Goal: Information Seeking & Learning: Learn about a topic

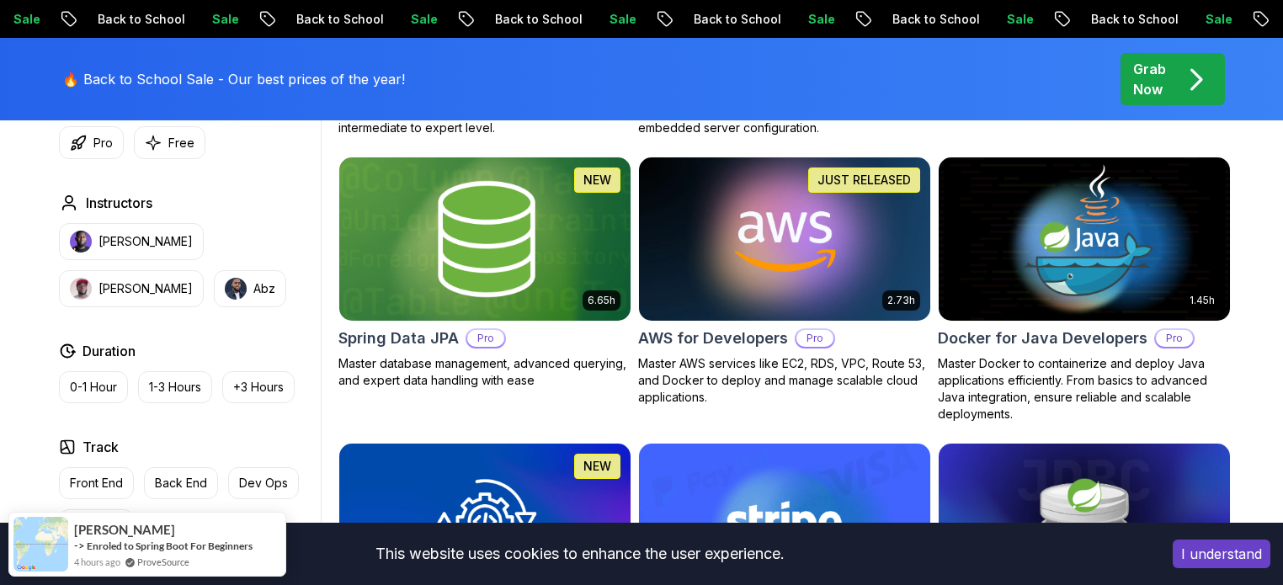
scroll to position [757, 0]
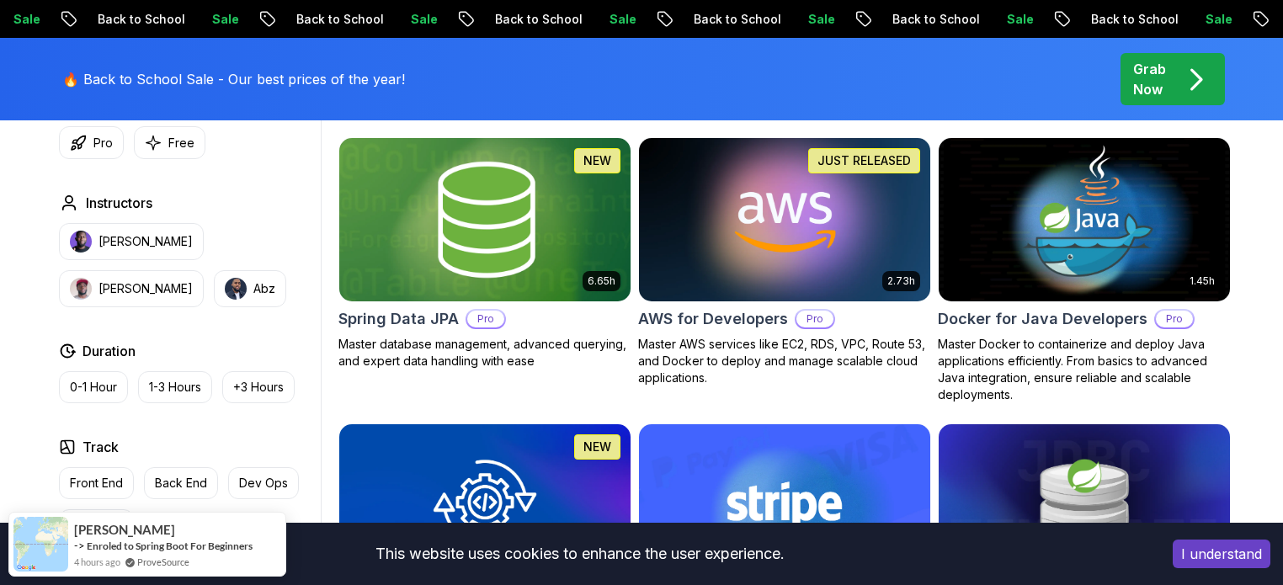
click at [422, 326] on h2 "Spring Data JPA" at bounding box center [398, 319] width 120 height 24
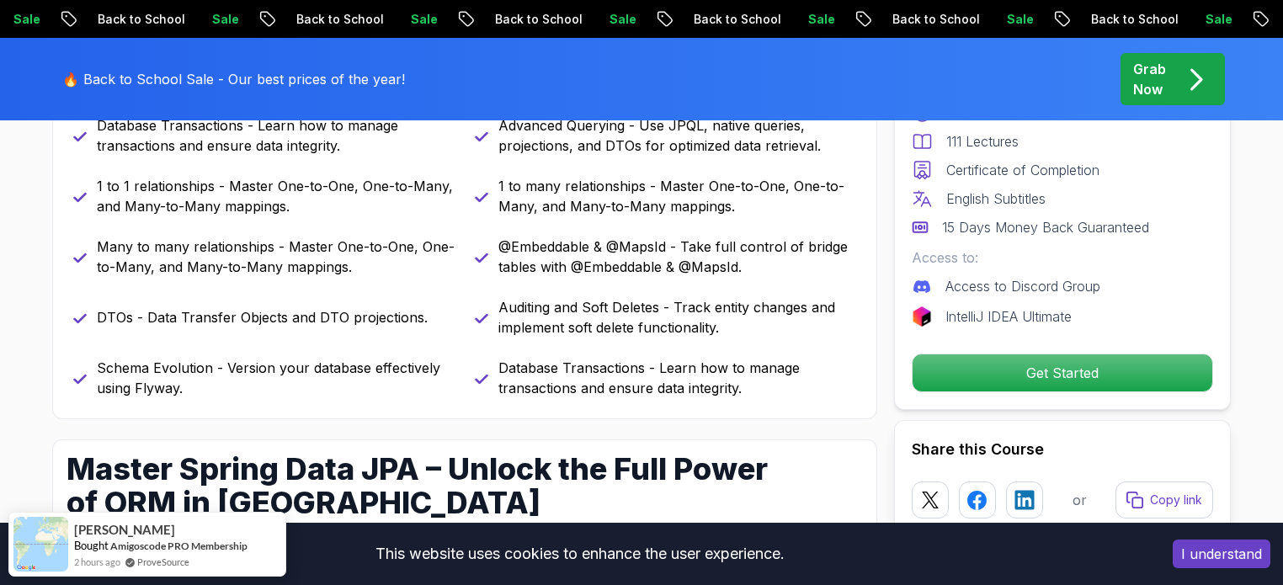
scroll to position [673, 0]
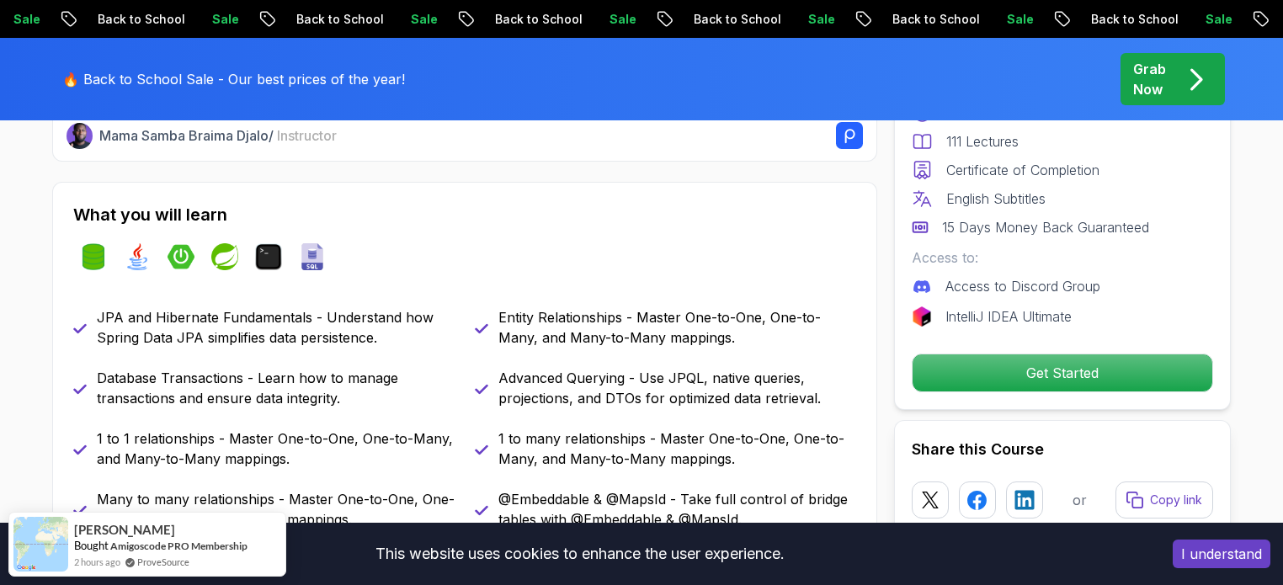
click at [1221, 553] on button "I understand" at bounding box center [1221, 553] width 98 height 29
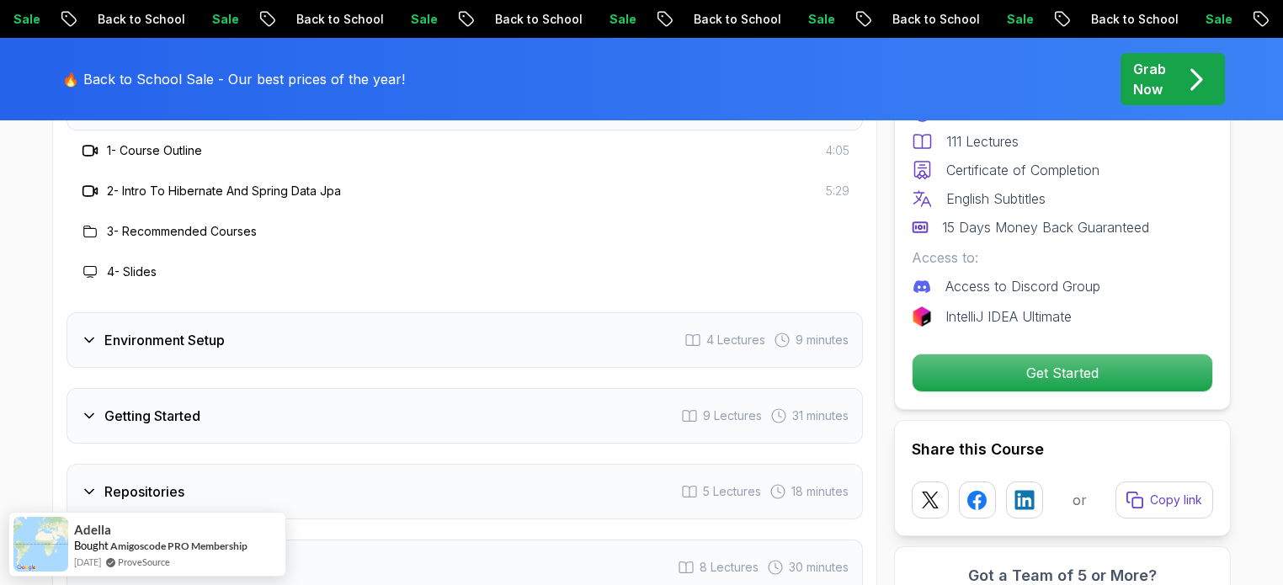
scroll to position [2356, 0]
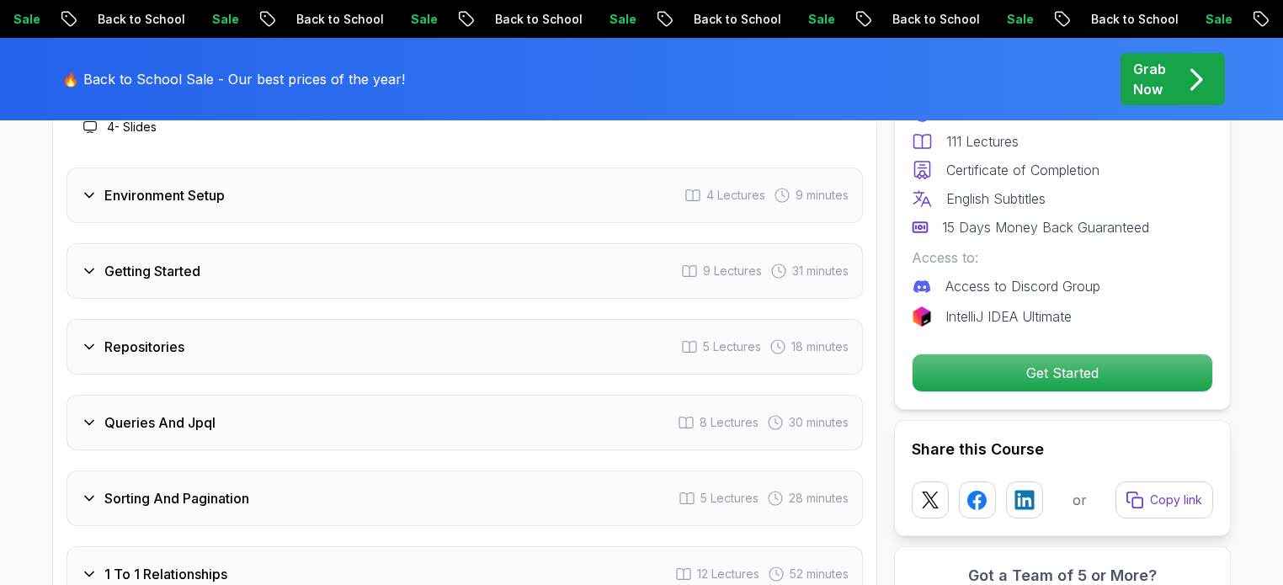
click at [194, 341] on div "Repositories 5 Lectures 18 minutes" at bounding box center [464, 347] width 796 height 56
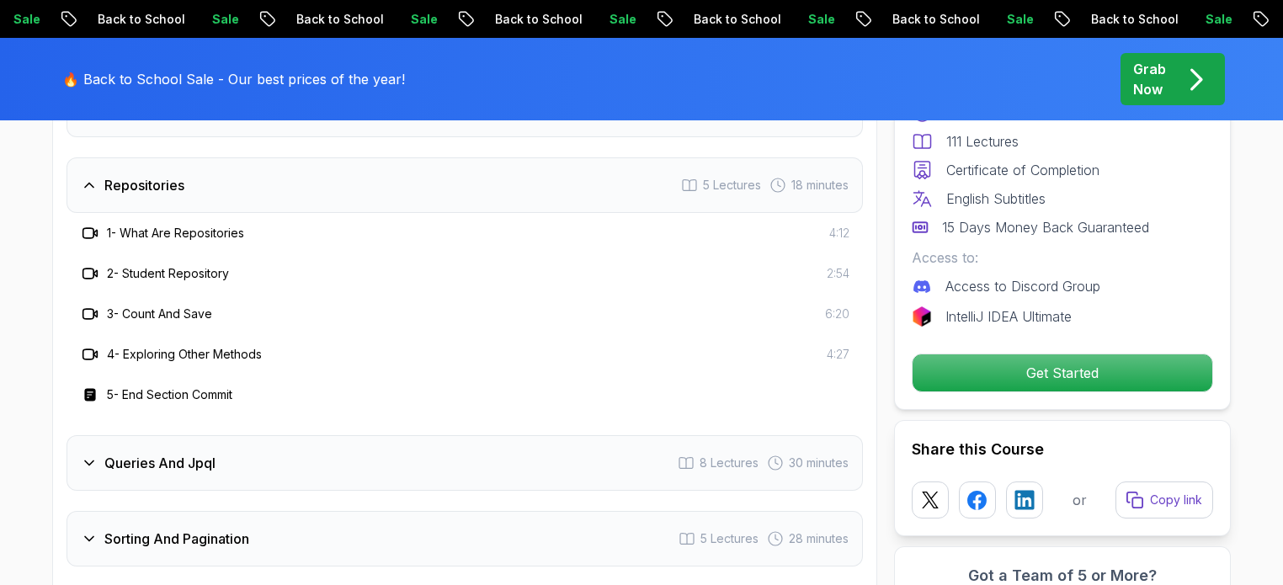
scroll to position [2188, 0]
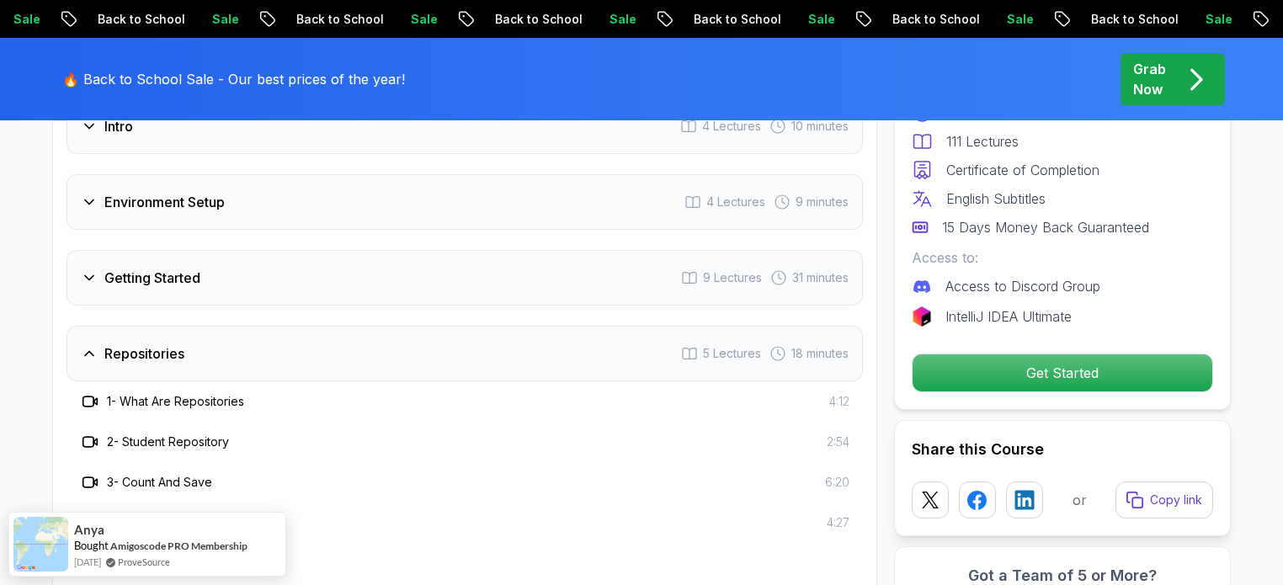
click at [158, 326] on div "Repositories 5 Lectures 18 minutes" at bounding box center [464, 354] width 796 height 56
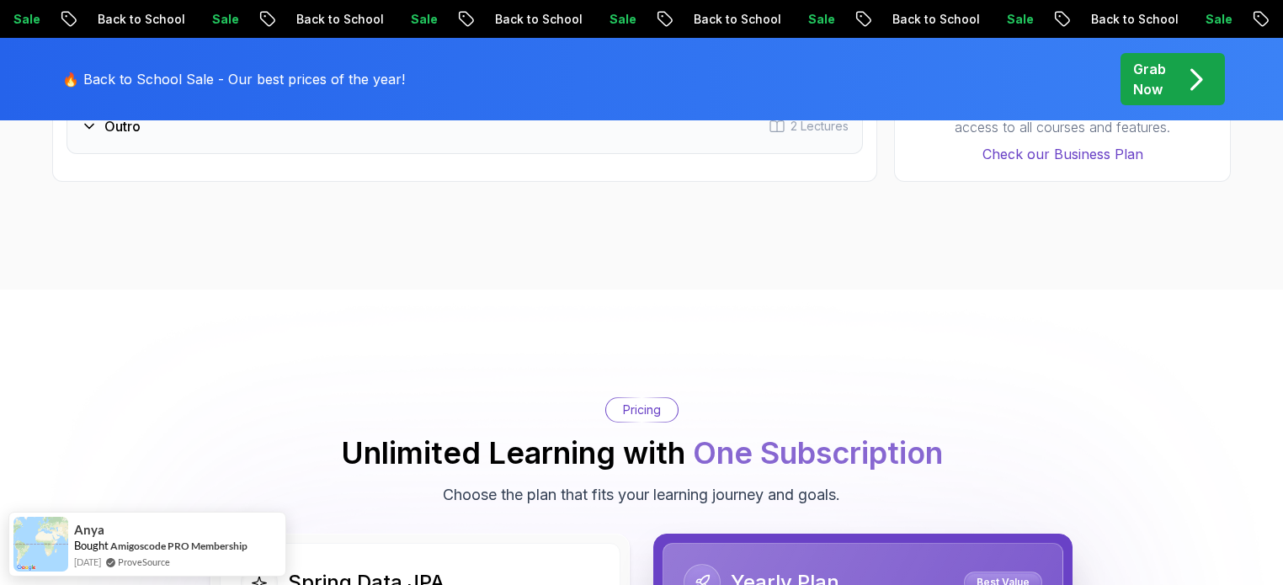
scroll to position [3366, 0]
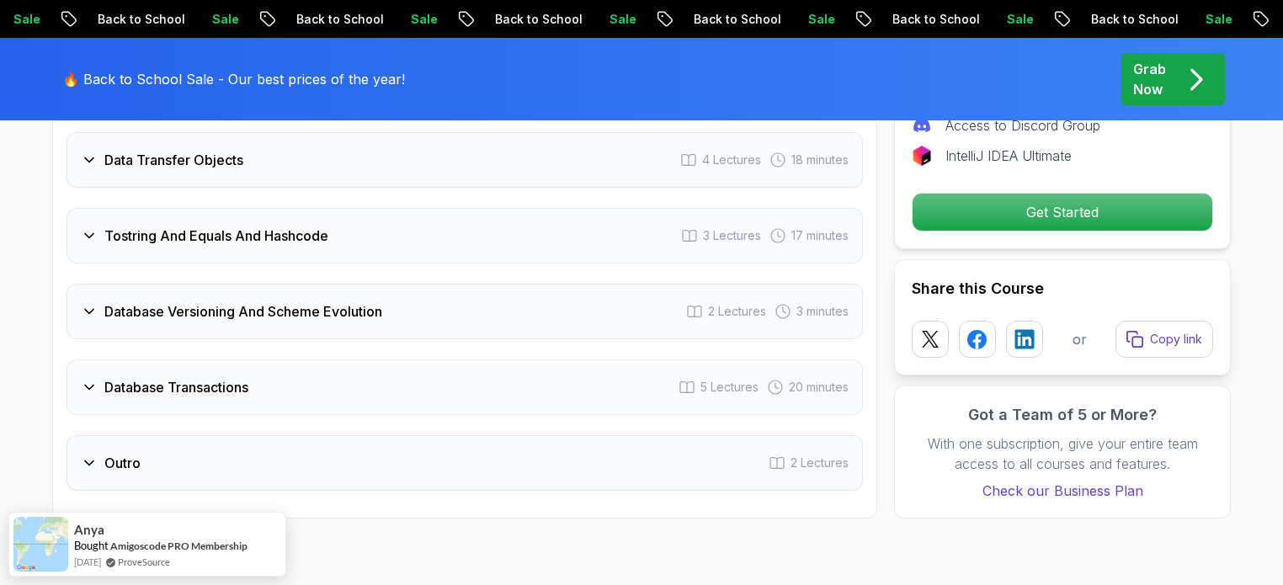
click at [182, 377] on h3 "Database Transactions" at bounding box center [176, 387] width 144 height 20
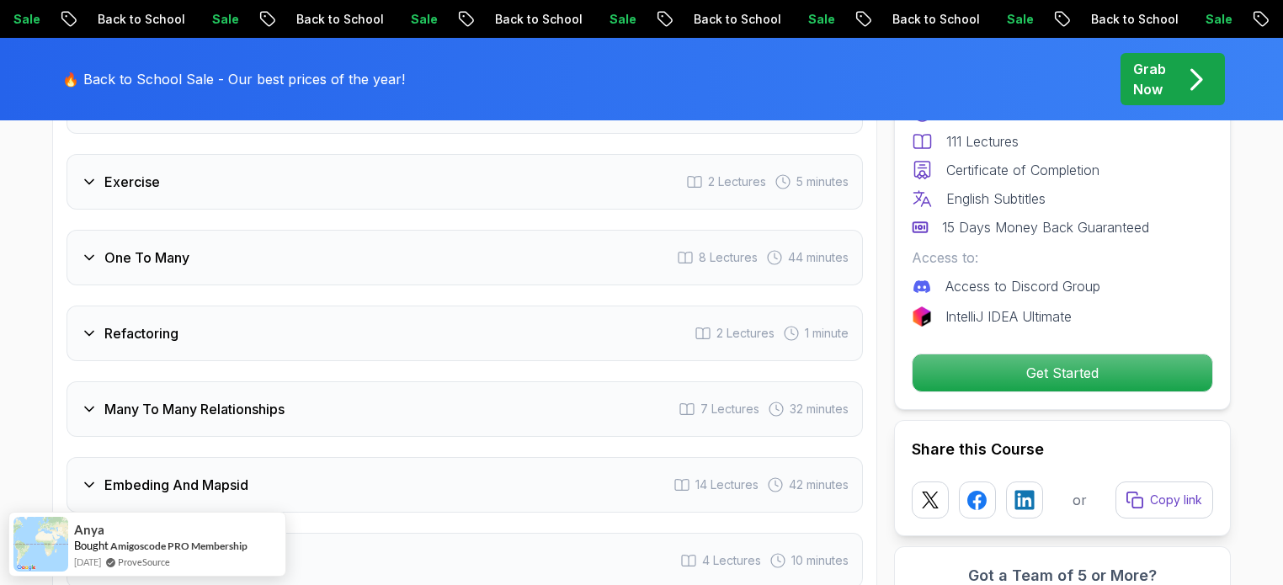
scroll to position [2861, 0]
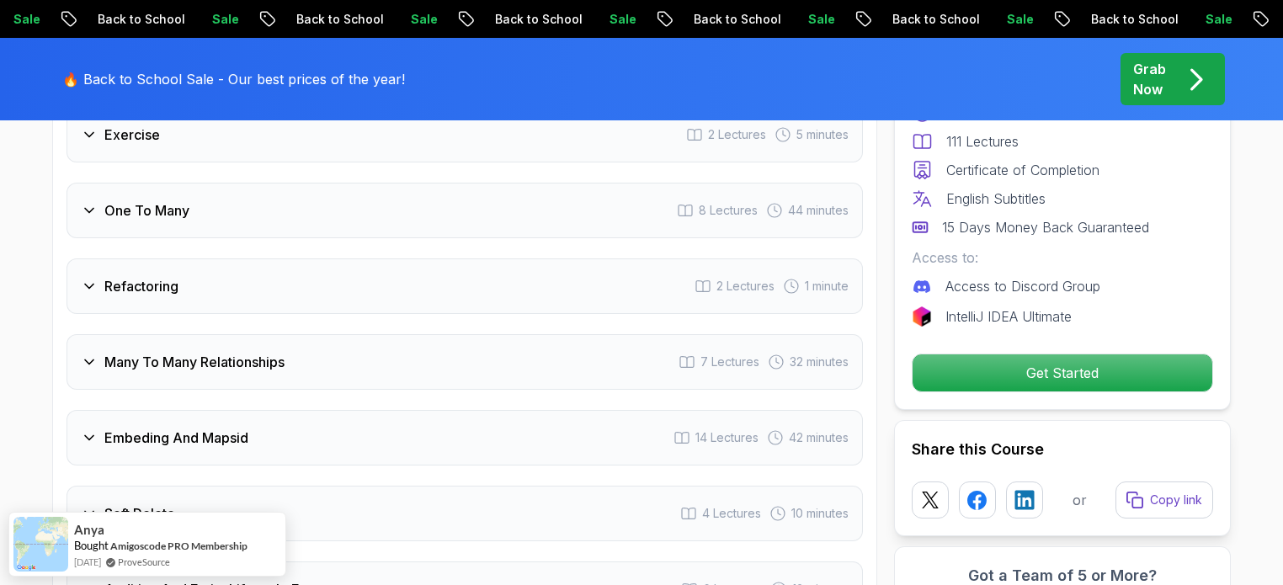
click at [191, 428] on h3 "Embeding And Mapsid" at bounding box center [176, 438] width 144 height 20
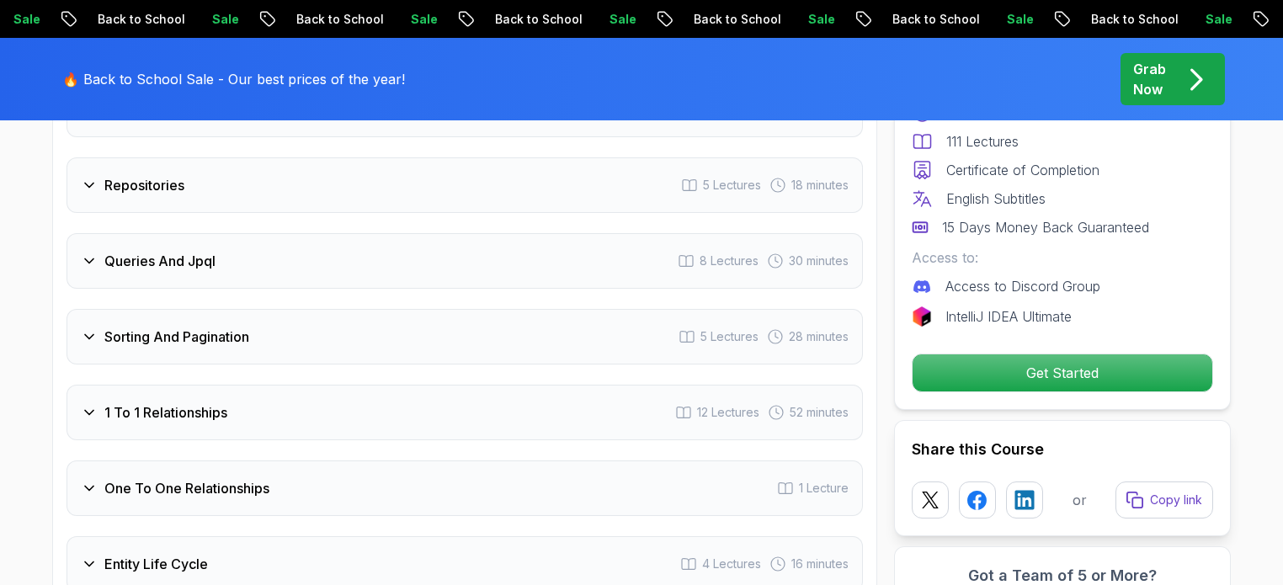
scroll to position [2188, 0]
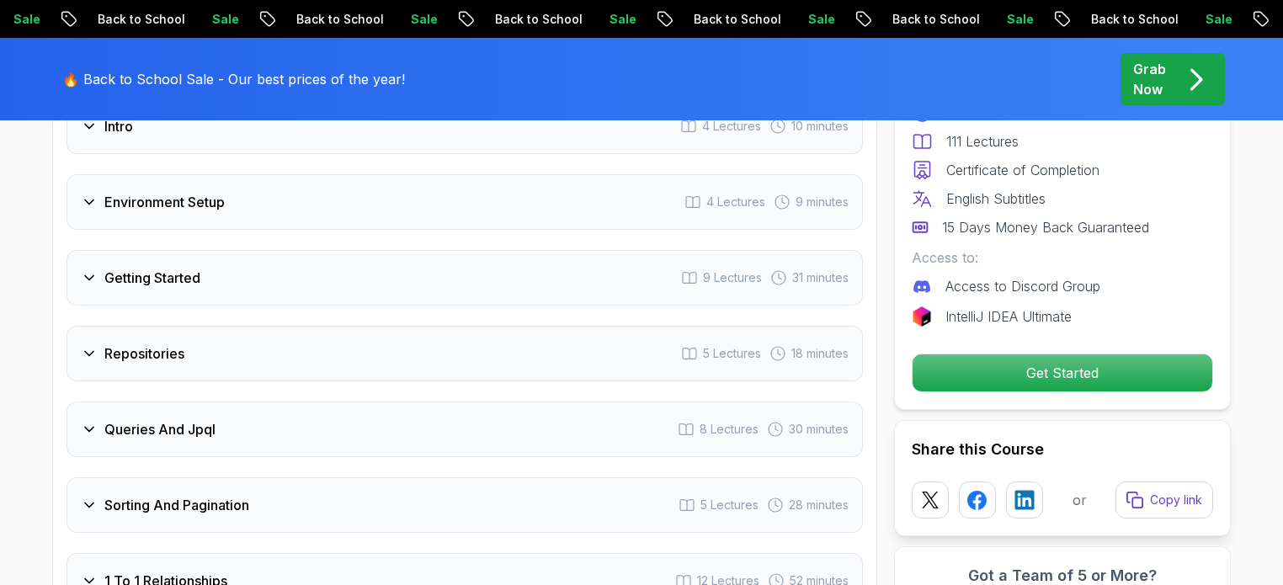
click at [183, 343] on h3 "Repositories" at bounding box center [144, 353] width 80 height 20
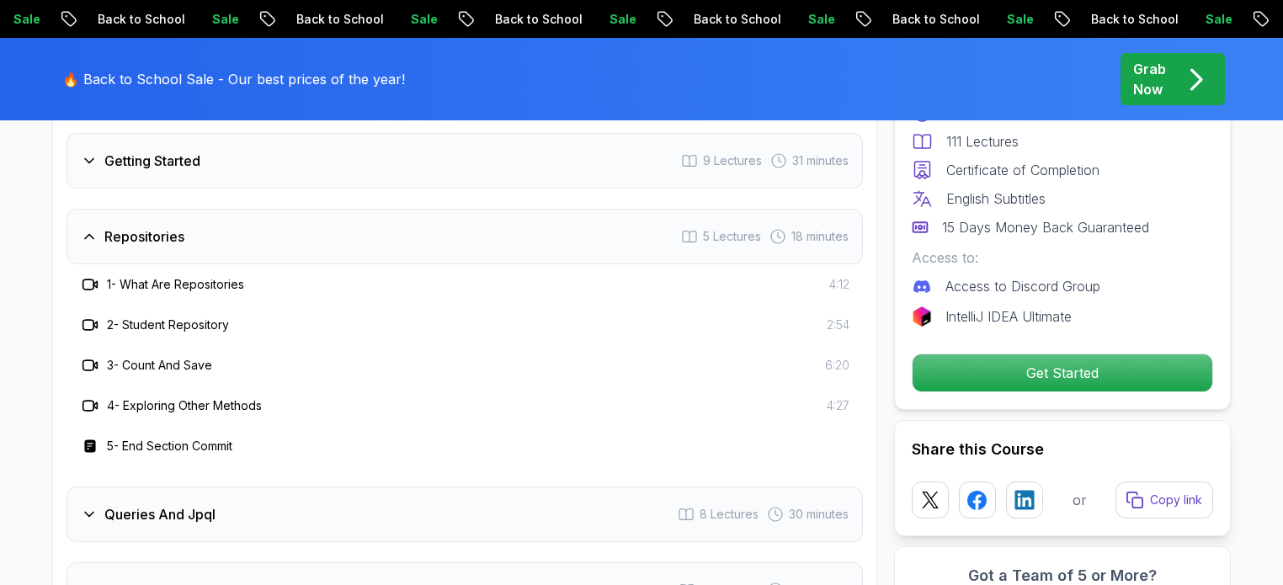
scroll to position [2272, 0]
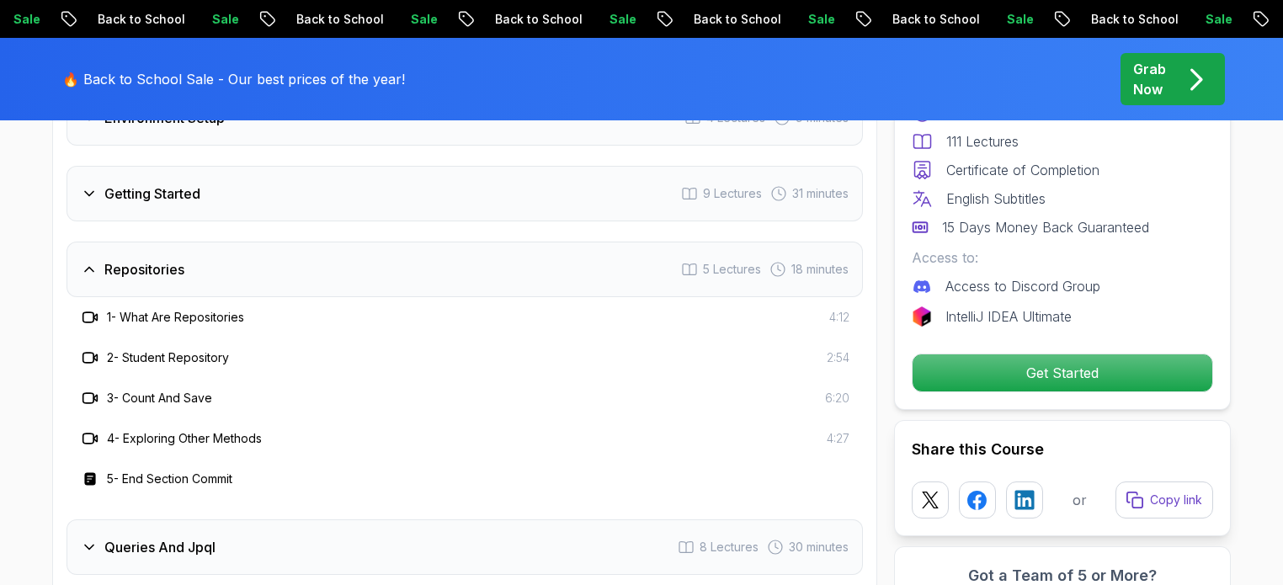
click at [246, 261] on div "Repositories 5 Lectures 18 minutes" at bounding box center [464, 270] width 796 height 56
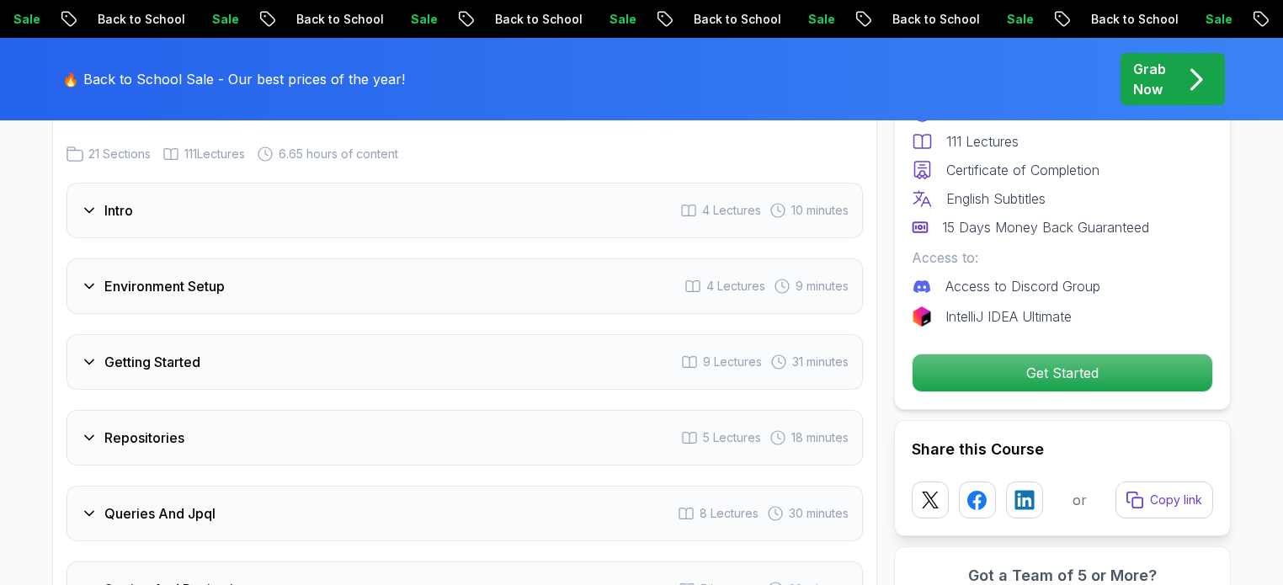
scroll to position [2188, 0]
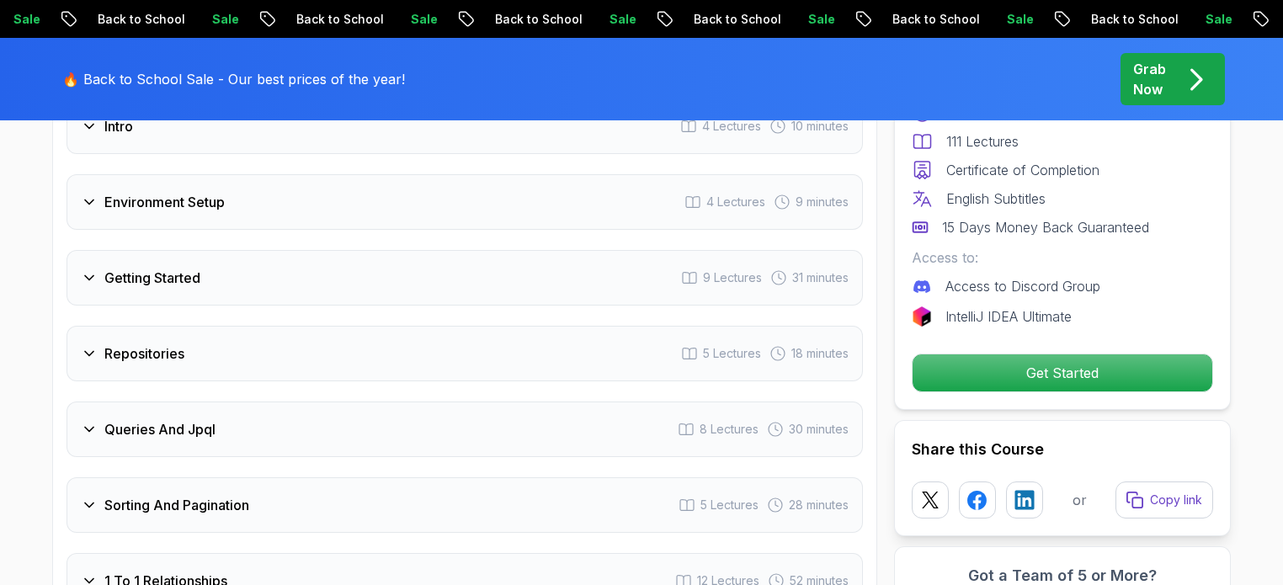
click at [610, 428] on div "Queries And Jpql 8 Lectures 30 minutes" at bounding box center [464, 429] width 796 height 56
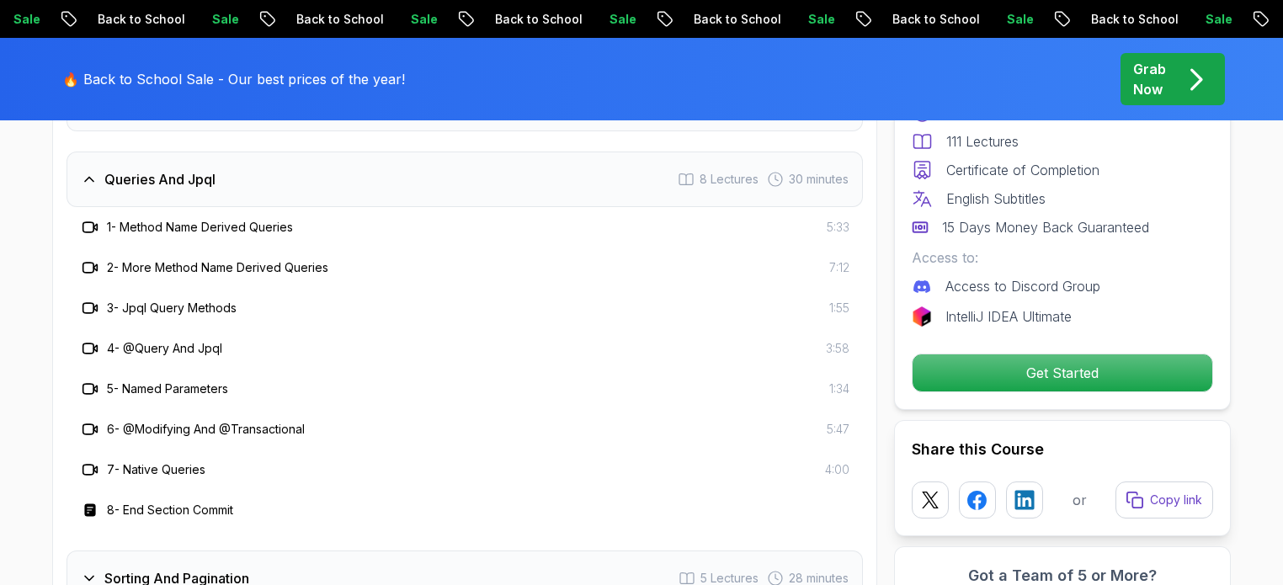
scroll to position [2440, 0]
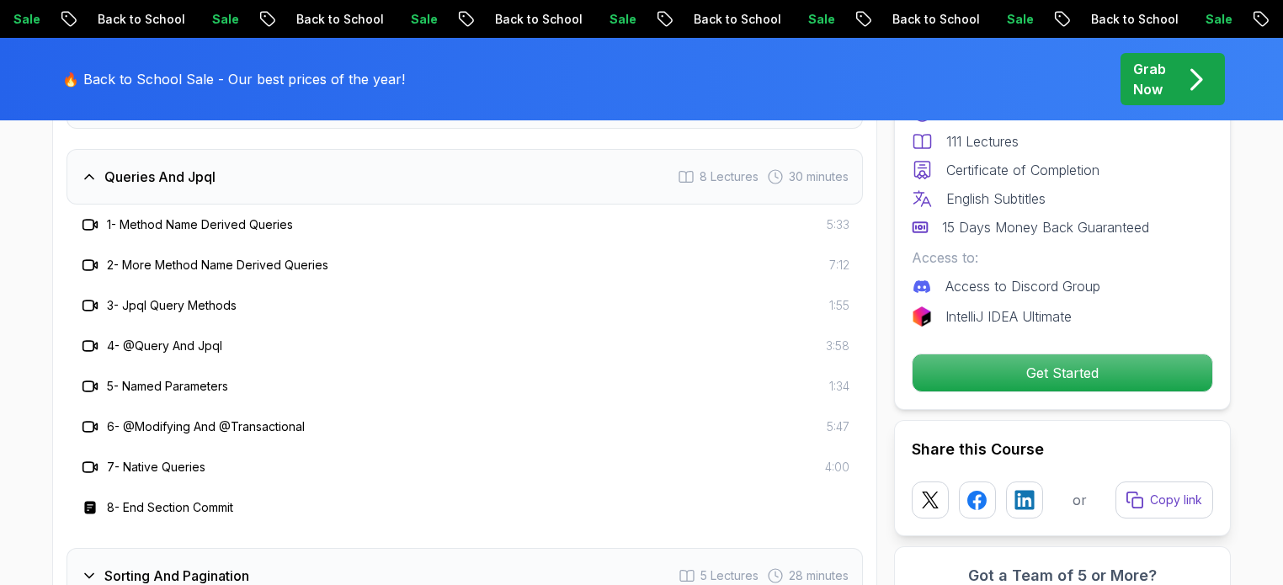
click at [332, 167] on div "Queries And Jpql 8 Lectures 30 minutes" at bounding box center [464, 177] width 796 height 56
